Goal: Information Seeking & Learning: Understand process/instructions

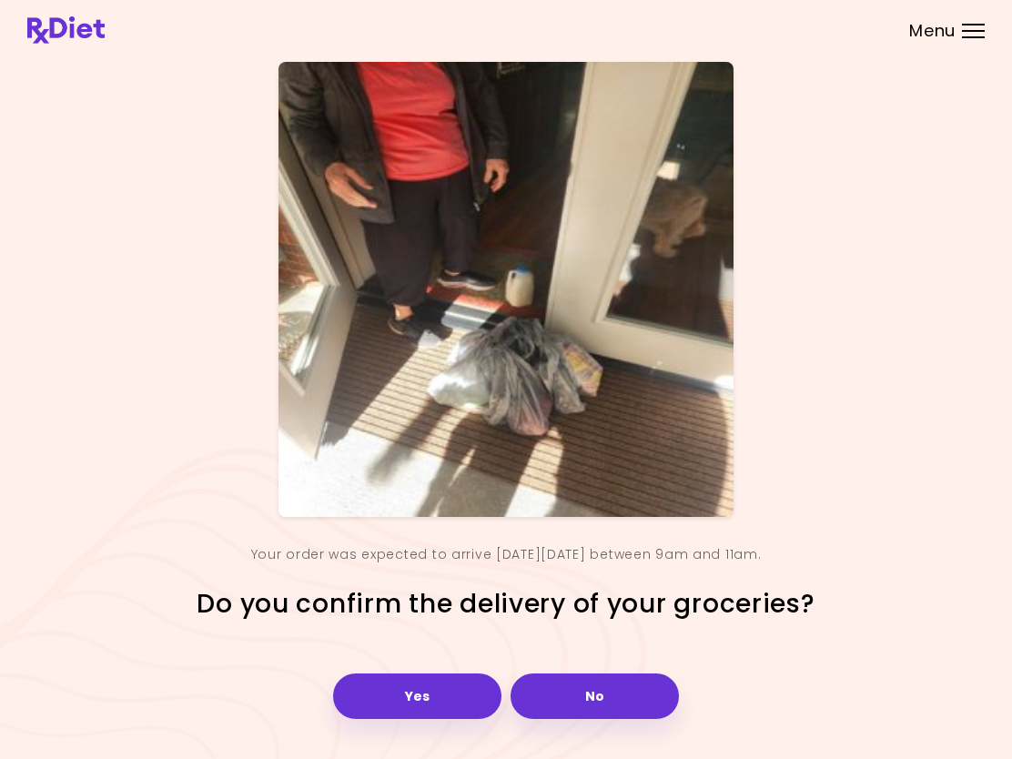
click at [400, 680] on button "Yes" at bounding box center [417, 697] width 168 height 46
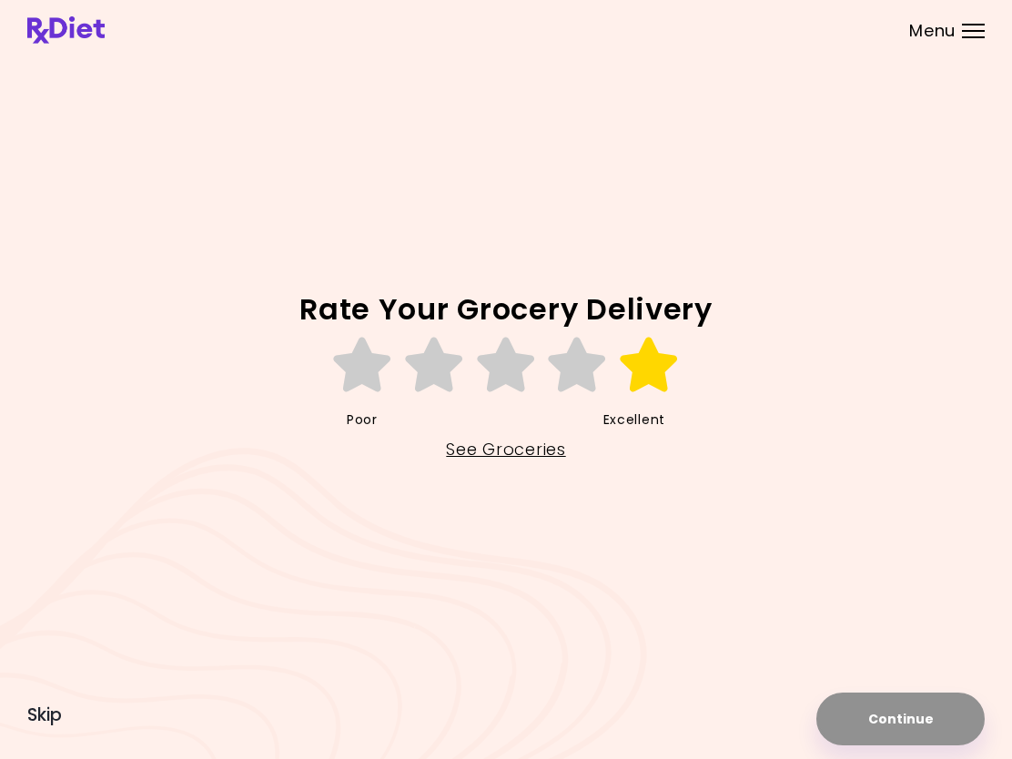
click at [656, 370] on icon at bounding box center [649, 365] width 63 height 55
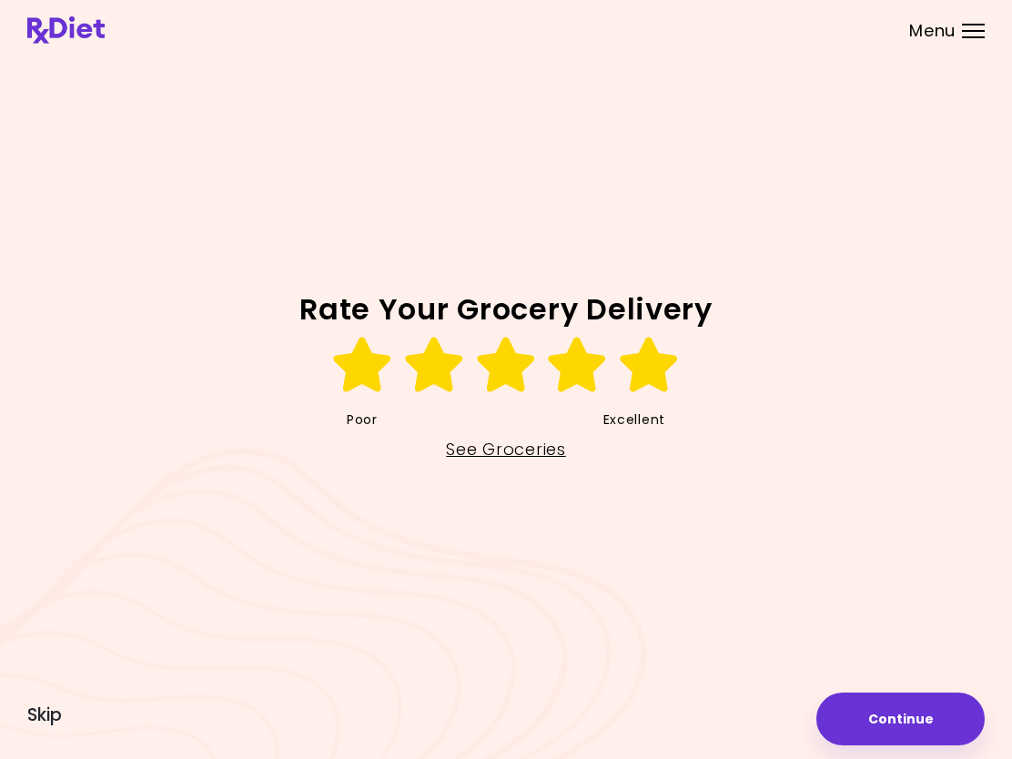
click at [913, 720] on button "Continue" at bounding box center [900, 719] width 168 height 53
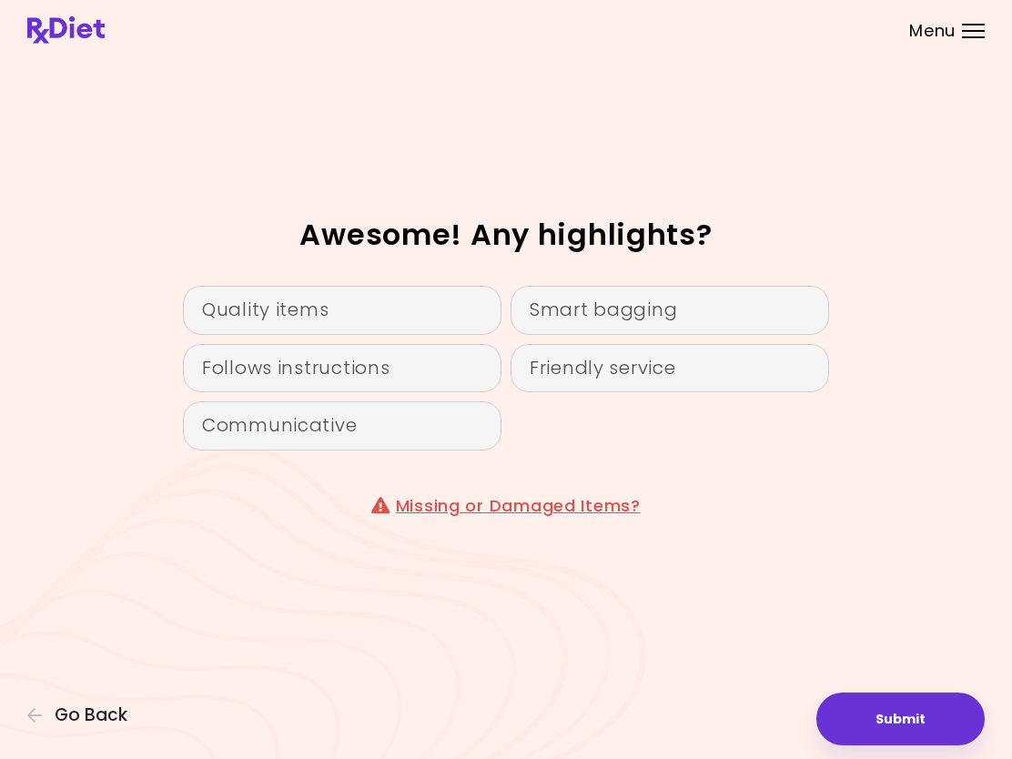
click at [891, 728] on button "Submit" at bounding box center [900, 719] width 168 height 53
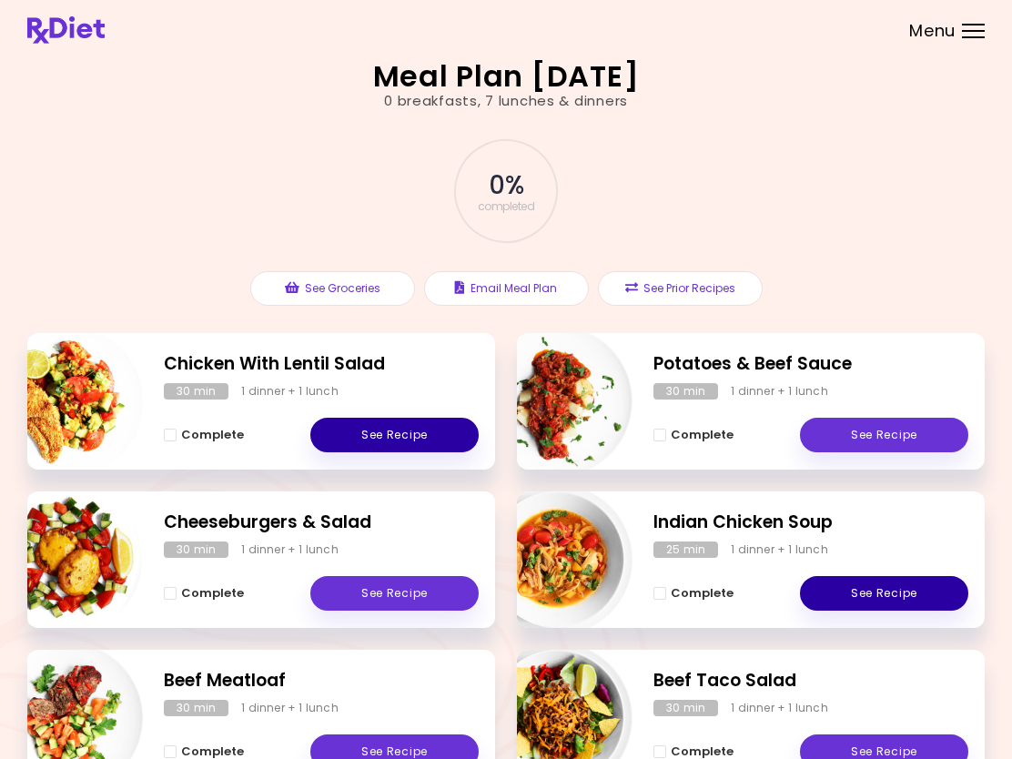
click at [376, 431] on link "See Recipe" at bounding box center [394, 435] width 168 height 35
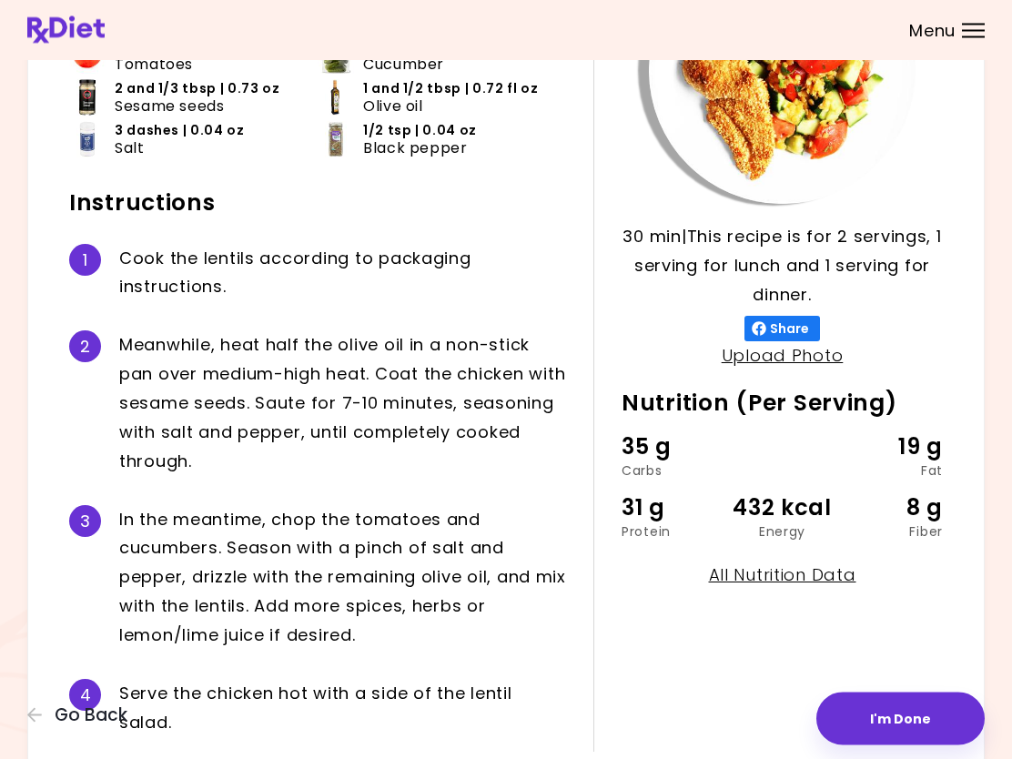
scroll to position [220, 0]
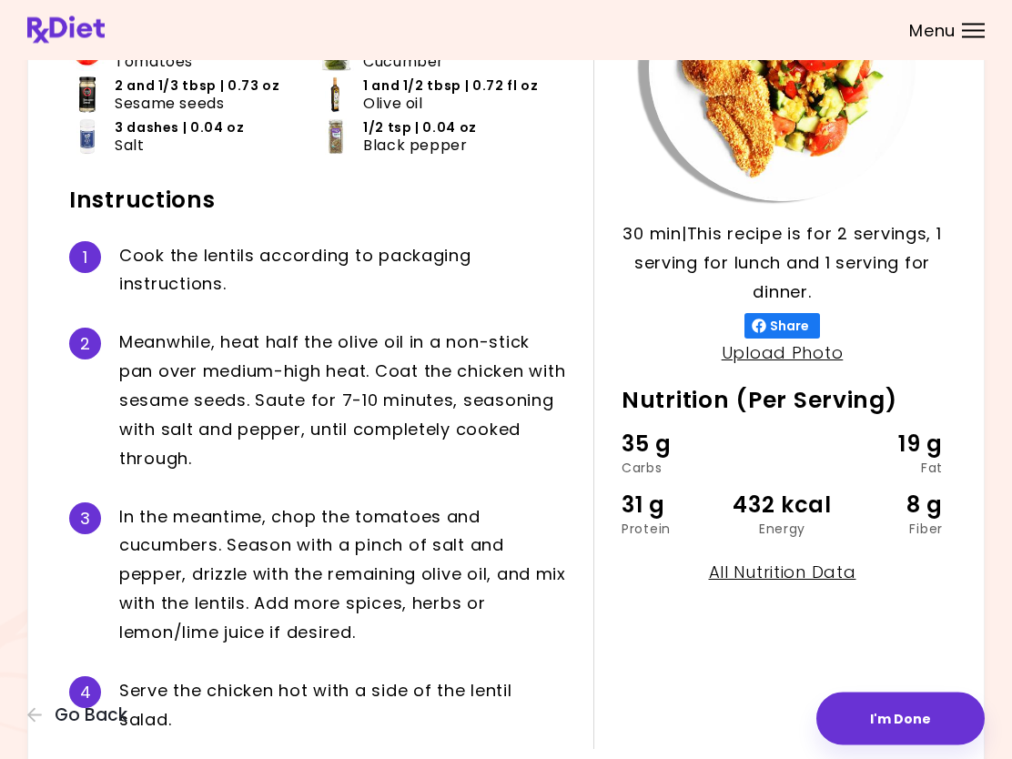
click at [974, 24] on div at bounding box center [973, 25] width 23 height 2
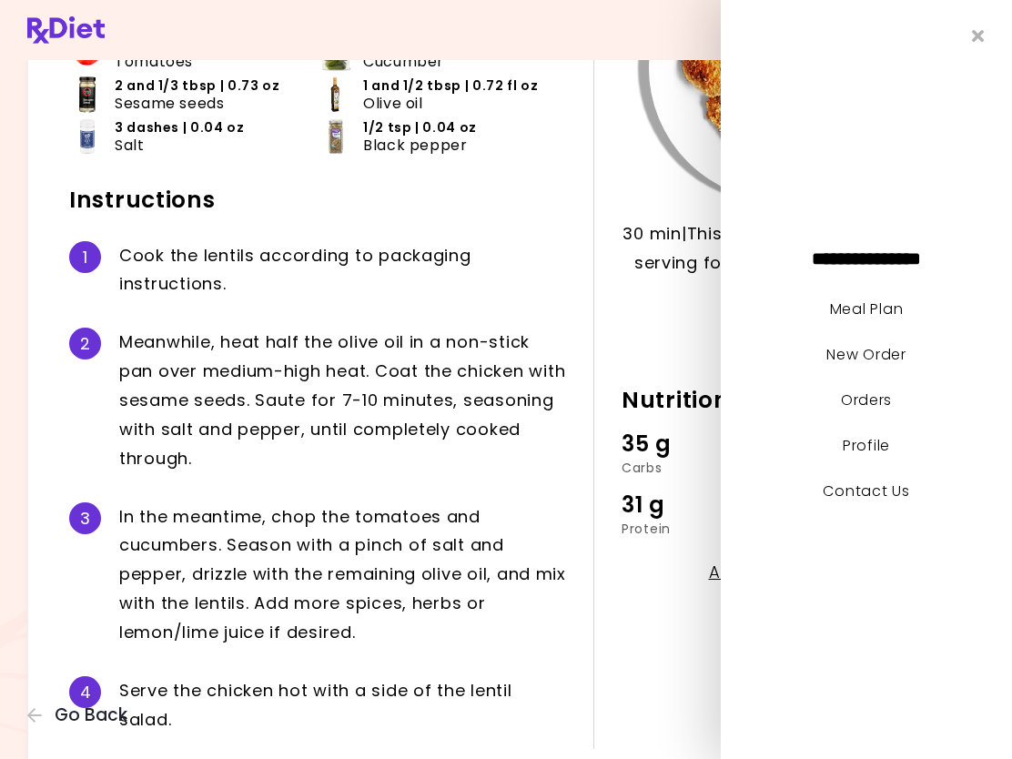
click at [867, 300] on link "Meal Plan" at bounding box center [866, 309] width 73 height 21
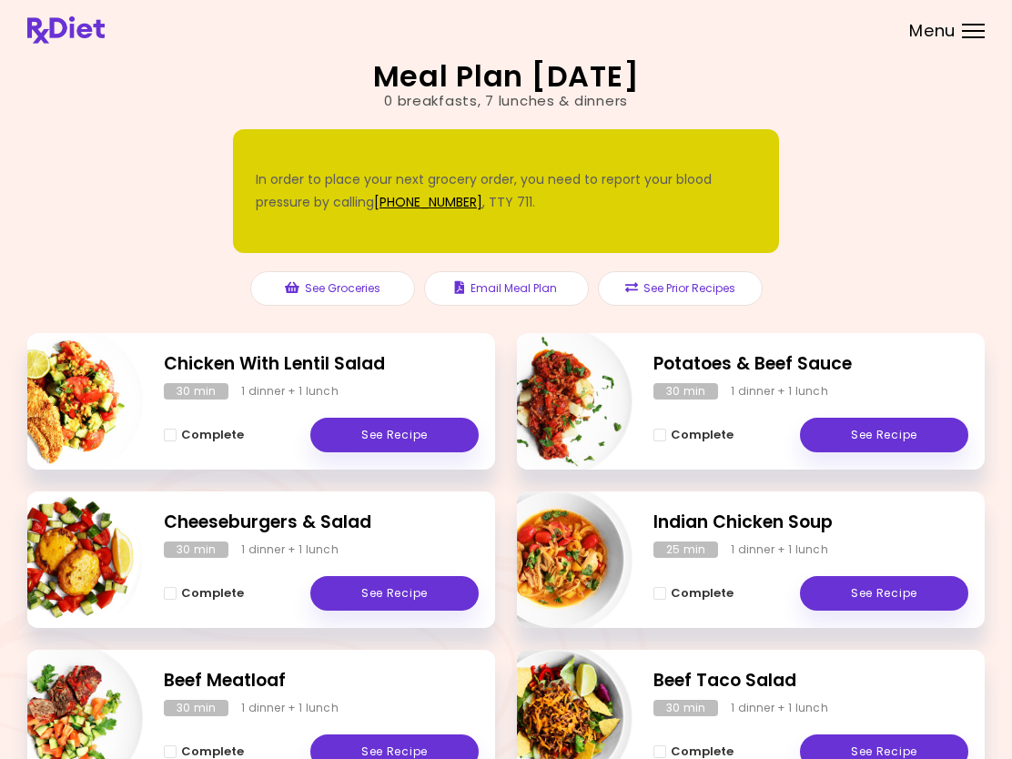
click at [686, 280] on button "See Prior Recipes" at bounding box center [680, 288] width 165 height 35
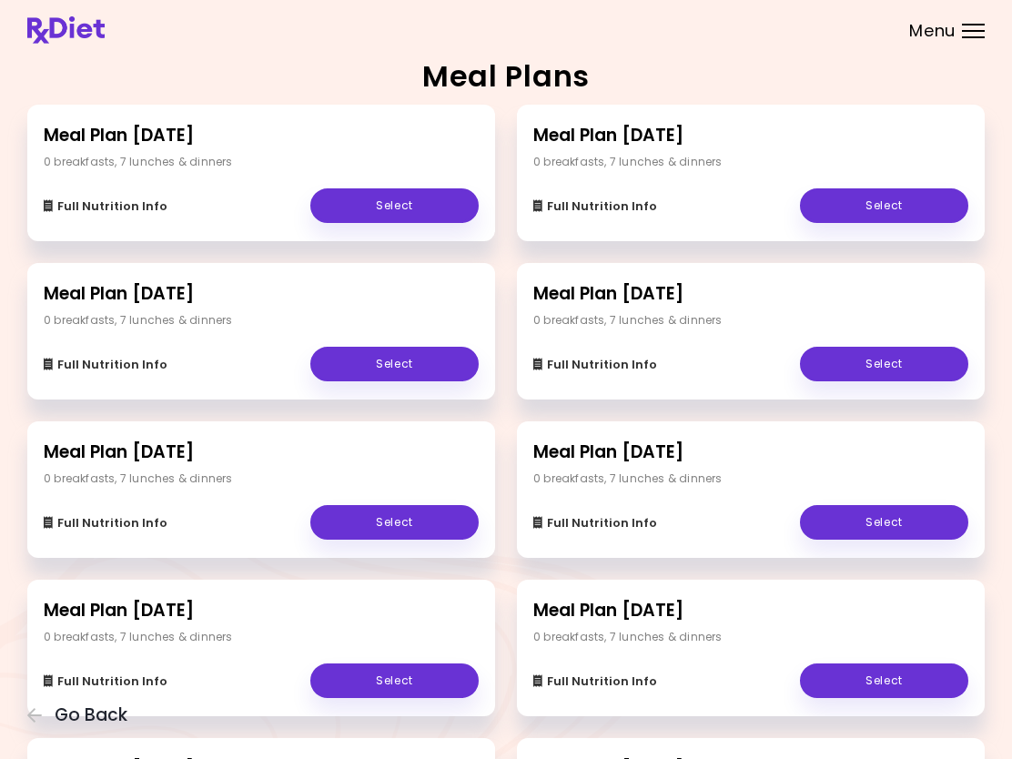
click at [411, 358] on link "Select" at bounding box center [394, 364] width 168 height 35
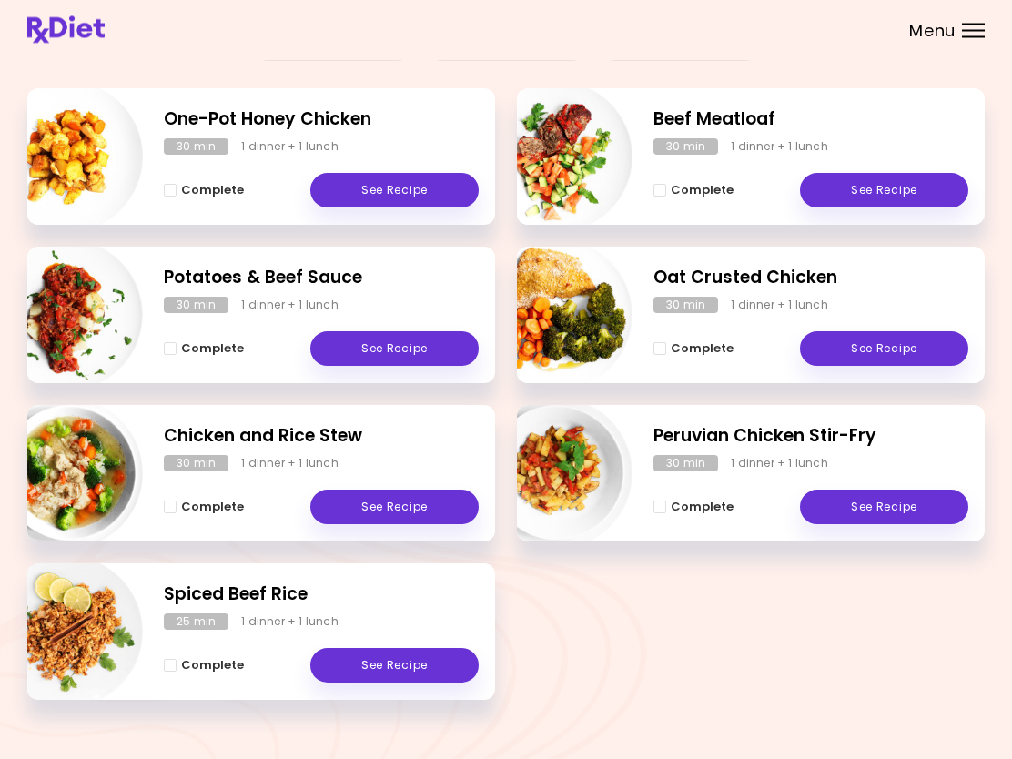
scroll to position [247, 0]
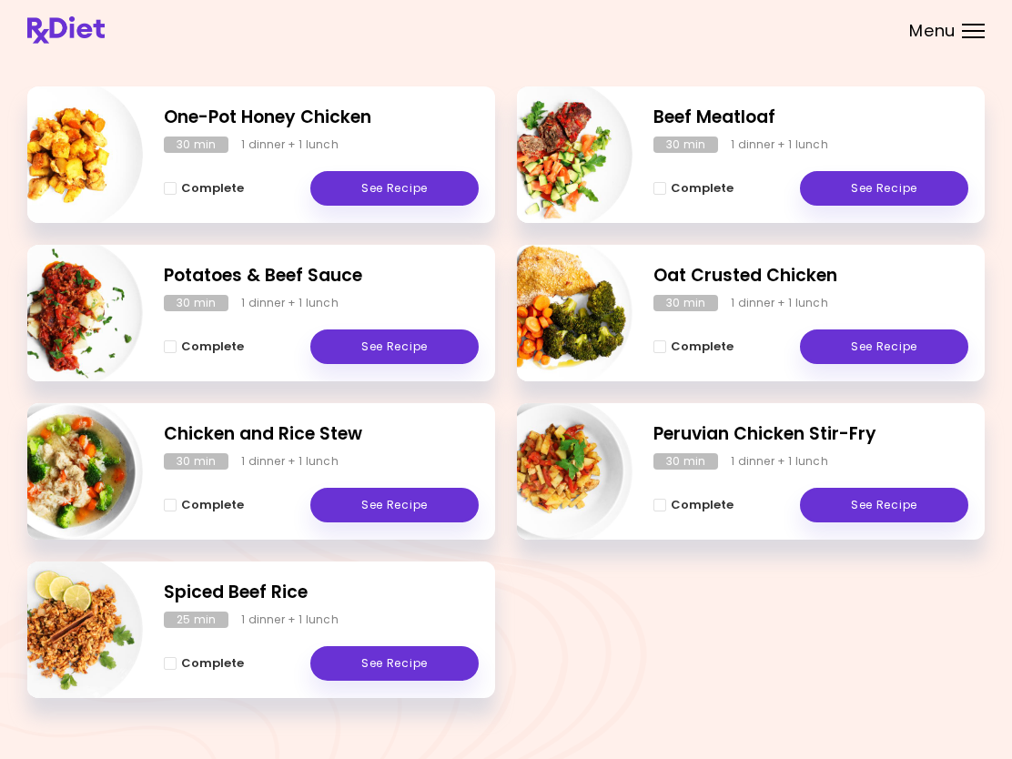
click at [886, 506] on link "See Recipe" at bounding box center [884, 505] width 168 height 35
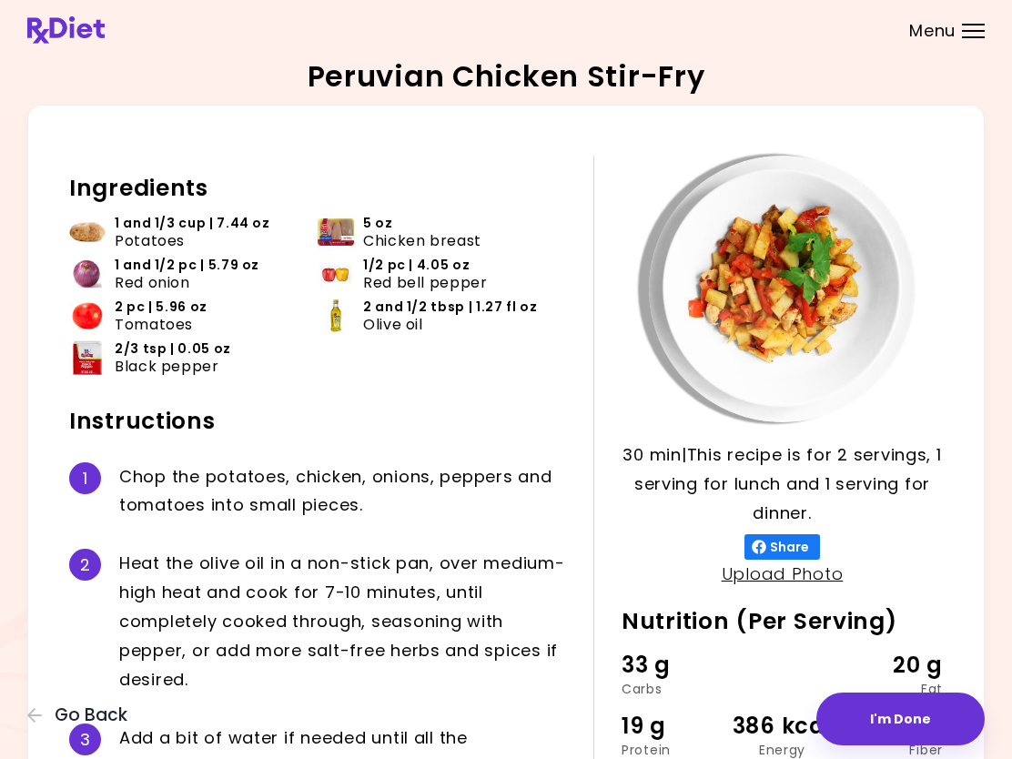
click at [900, 726] on button "I'm Done" at bounding box center [900, 719] width 168 height 53
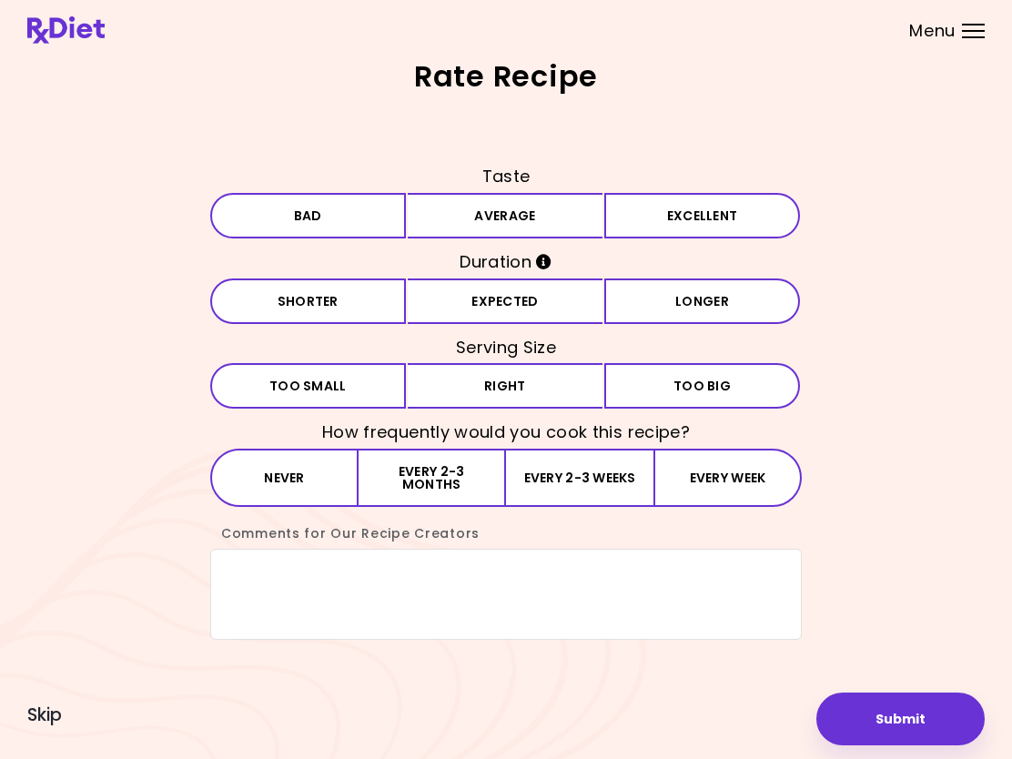
click at [60, 709] on span "Skip" at bounding box center [44, 715] width 35 height 20
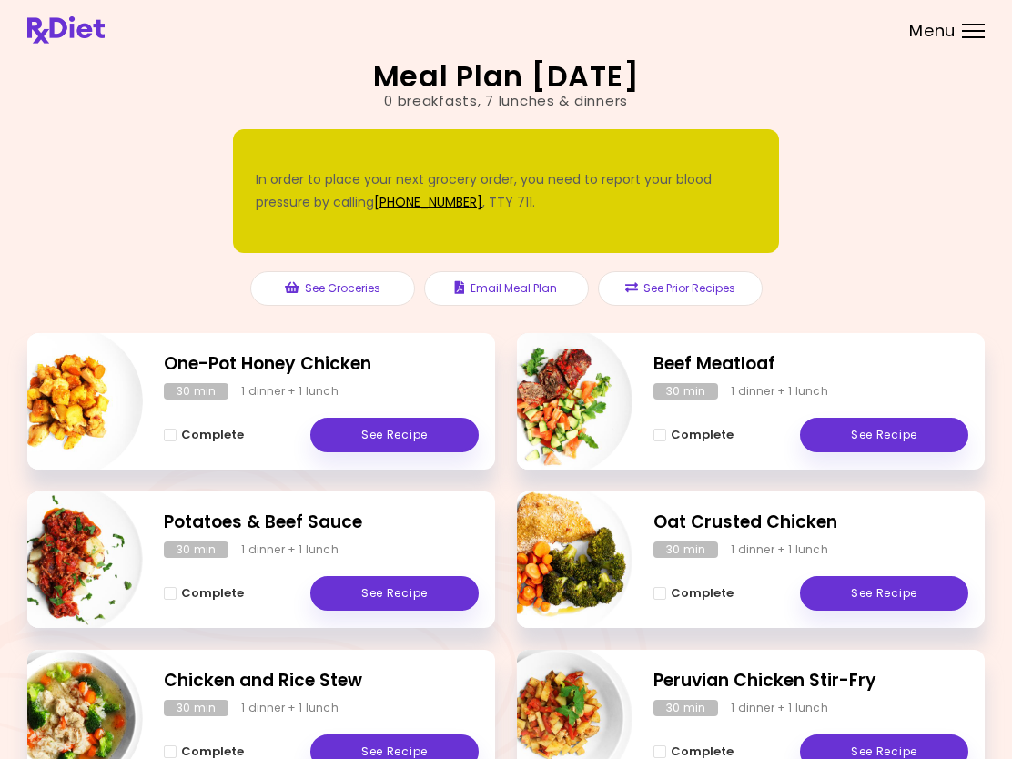
click at [370, 442] on link "See Recipe" at bounding box center [394, 435] width 168 height 35
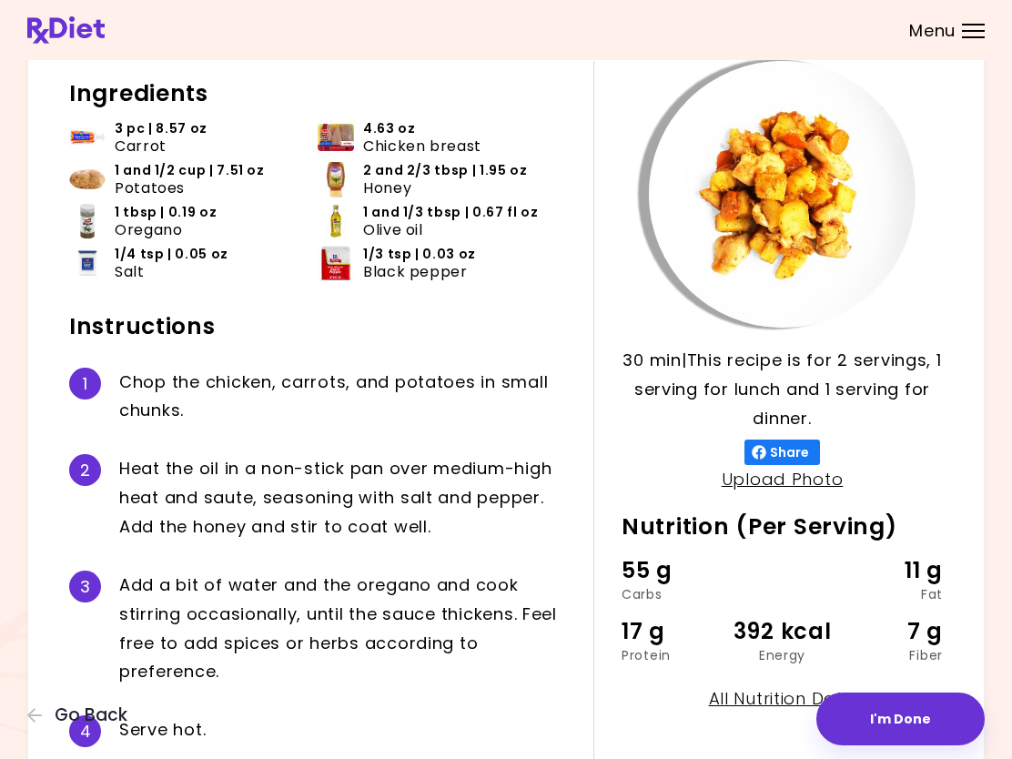
scroll to position [176, 0]
